Goal: Information Seeking & Learning: Learn about a topic

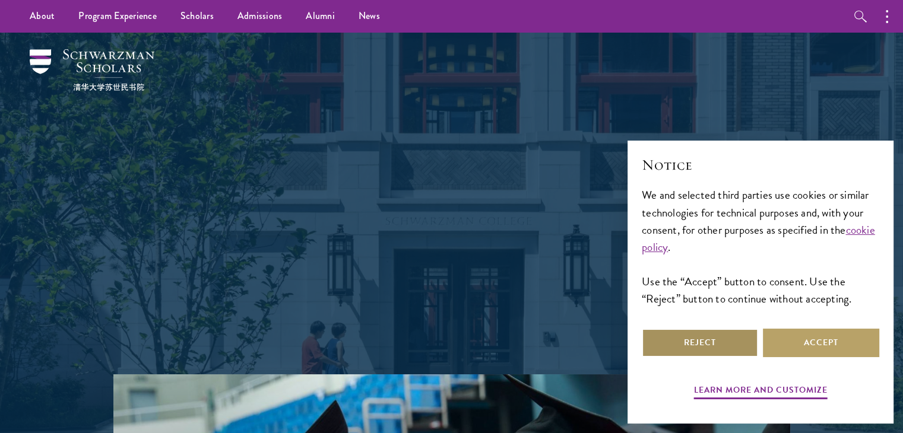
click at [677, 346] on button "Reject" at bounding box center [700, 343] width 116 height 28
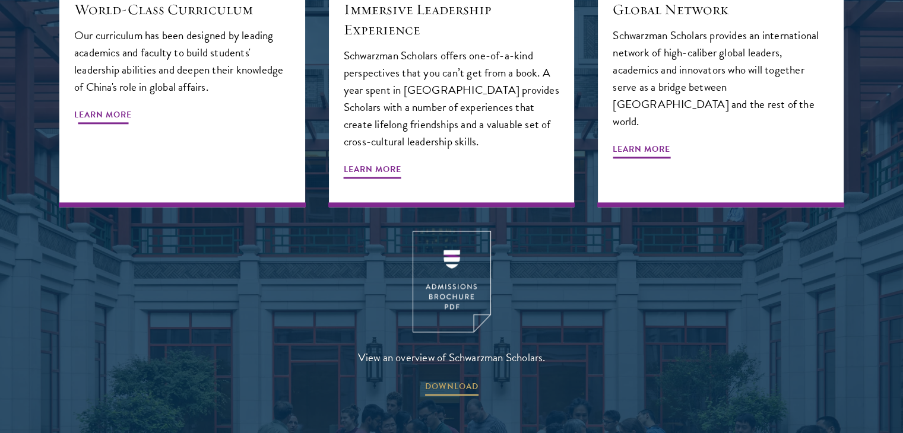
scroll to position [1464, 0]
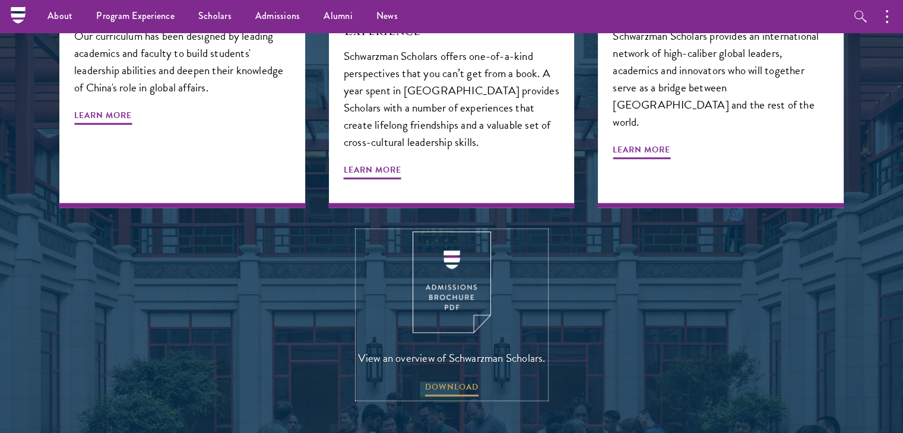
click at [439, 253] on img at bounding box center [452, 283] width 78 height 102
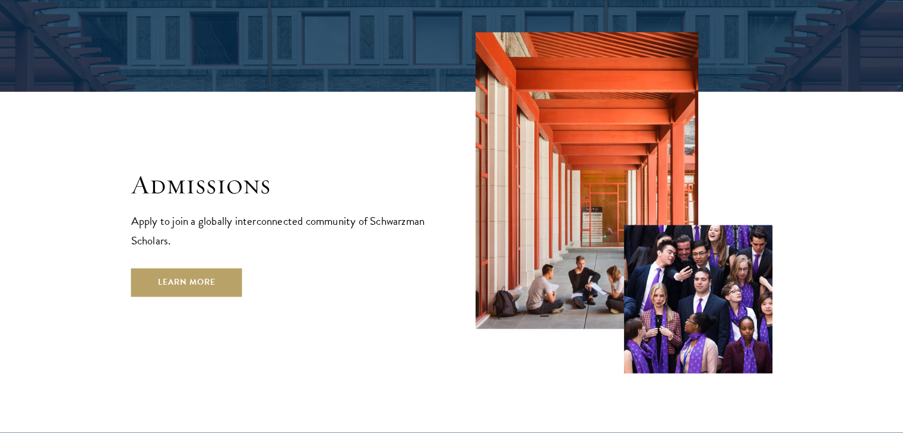
scroll to position [1891, 0]
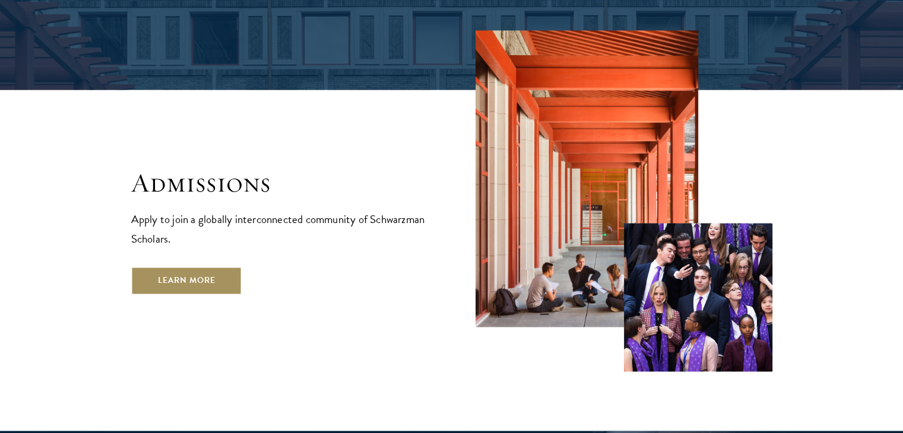
click at [195, 267] on link "Learn More" at bounding box center [186, 281] width 111 height 28
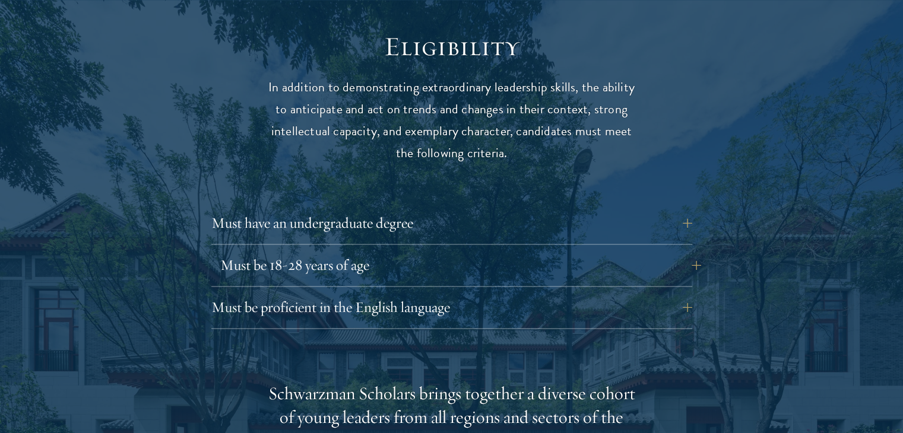
scroll to position [1586, 0]
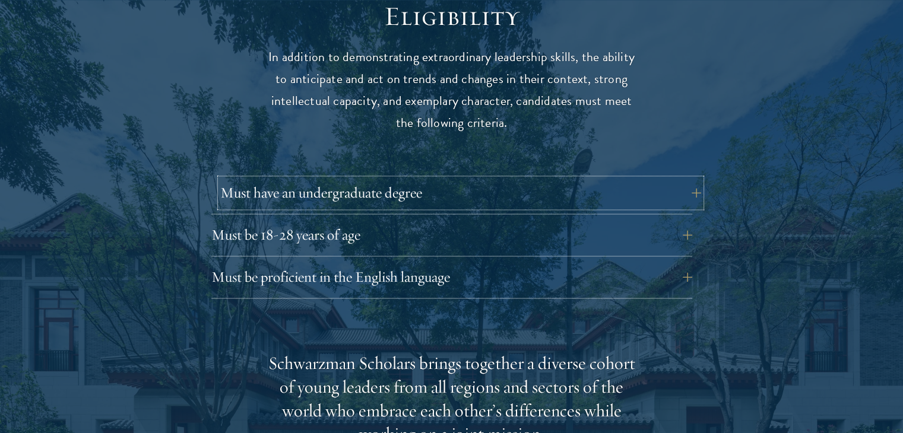
click at [498, 179] on button "Must have an undergraduate degree" at bounding box center [460, 193] width 481 height 28
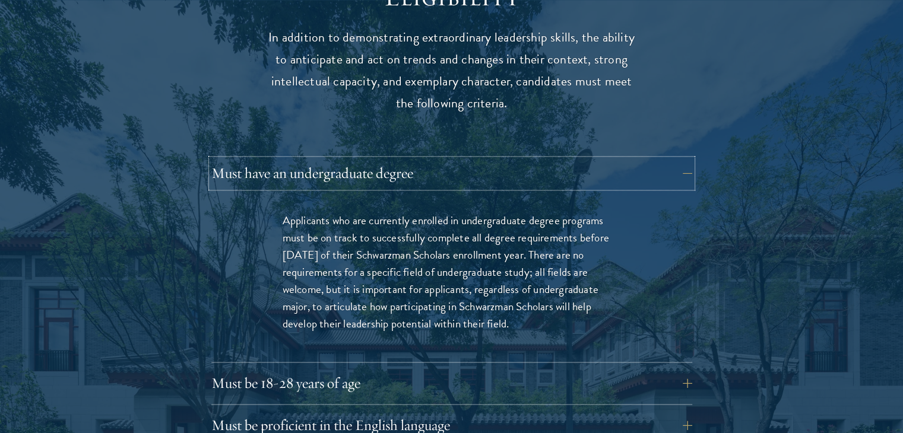
scroll to position [1654, 0]
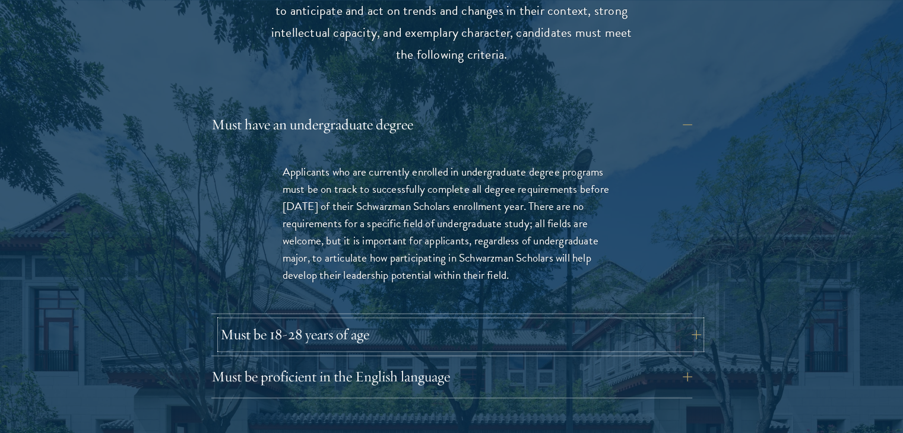
click at [465, 321] on button "Must be 18-28 years of age" at bounding box center [460, 335] width 481 height 28
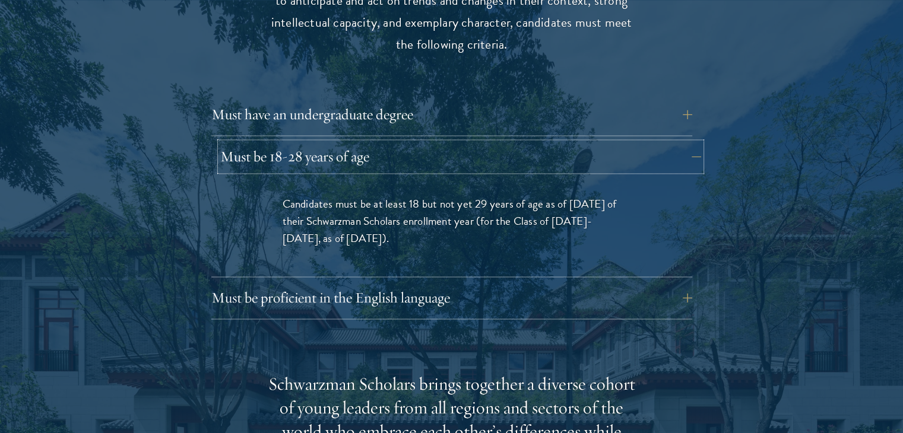
scroll to position [1665, 0]
click at [414, 224] on div "Candidates must be at least 18 but not yet 29 years of age as of [DATE] of thei…" at bounding box center [452, 226] width 410 height 99
click at [451, 283] on button "Must be proficient in the English language" at bounding box center [460, 297] width 481 height 28
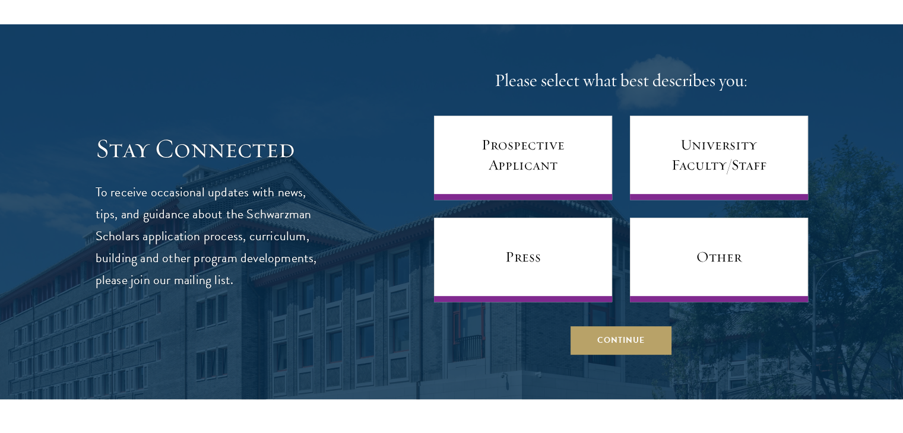
scroll to position [4989, 0]
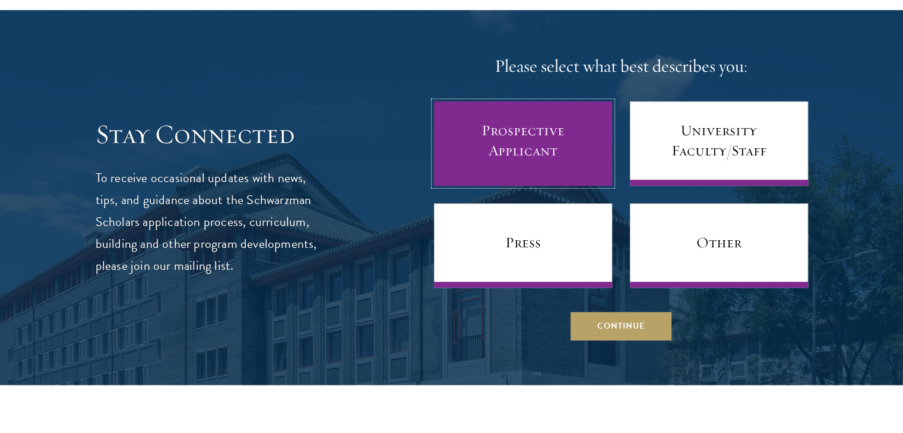
click at [531, 118] on link "Prospective Applicant" at bounding box center [523, 144] width 178 height 84
